Goal: Information Seeking & Learning: Learn about a topic

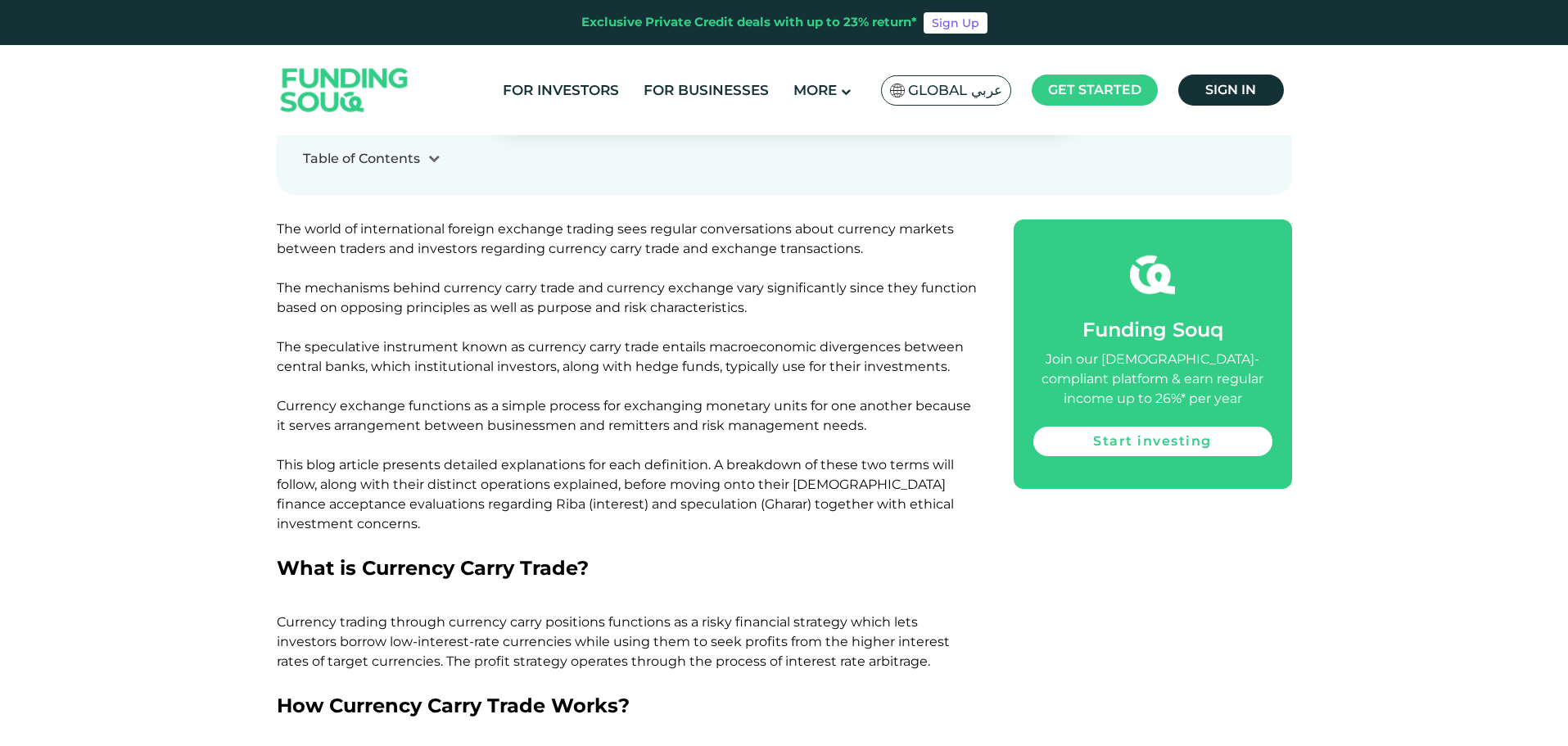
scroll to position [573, 0]
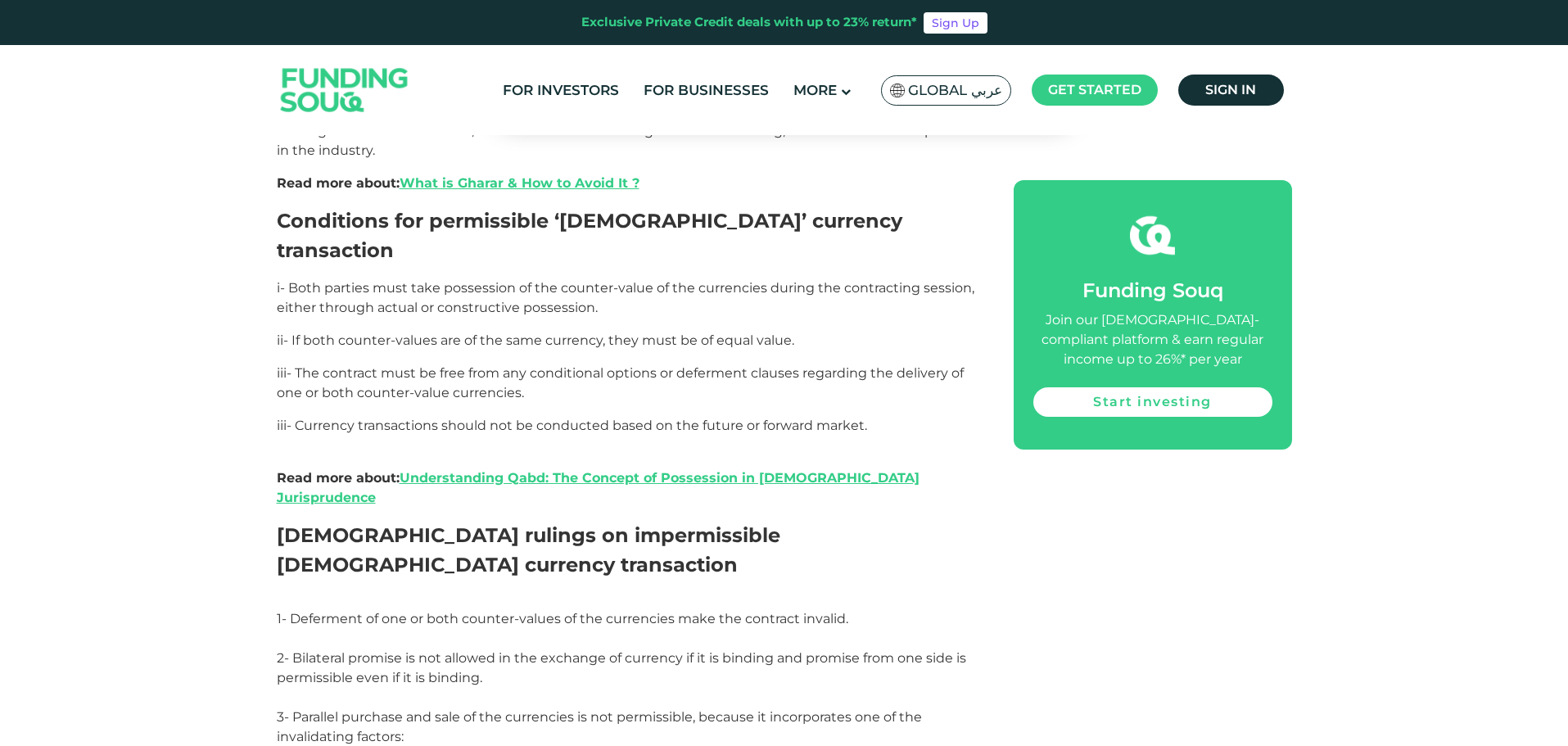
scroll to position [2620, 0]
